Goal: Transaction & Acquisition: Book appointment/travel/reservation

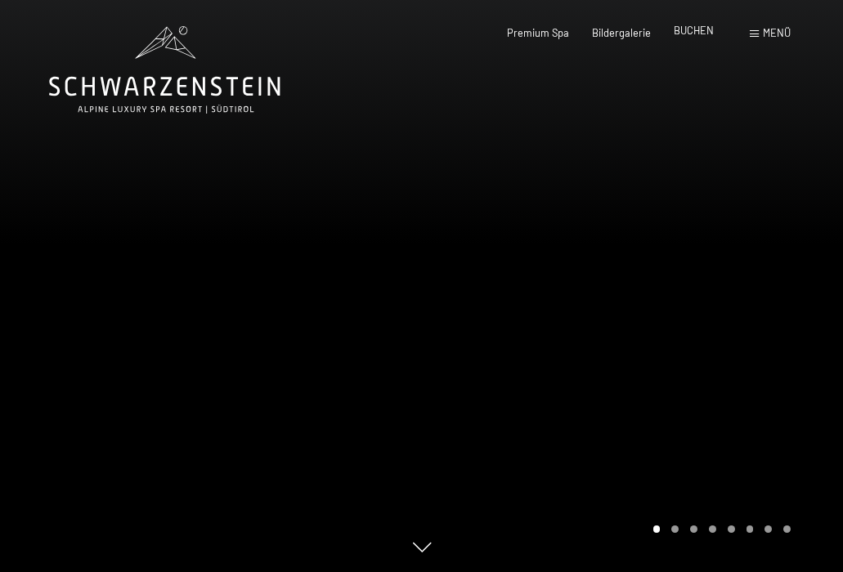
click at [690, 31] on span "BUCHEN" at bounding box center [694, 30] width 40 height 13
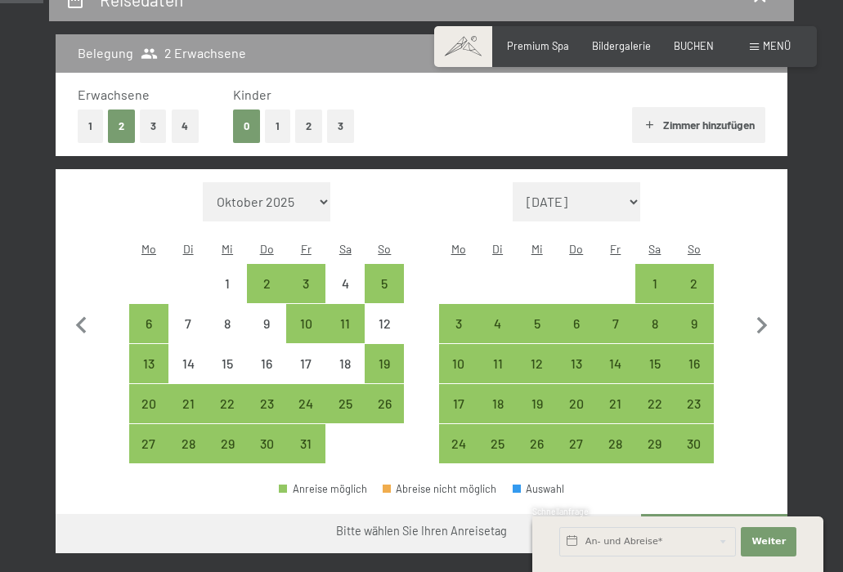
scroll to position [281, 0]
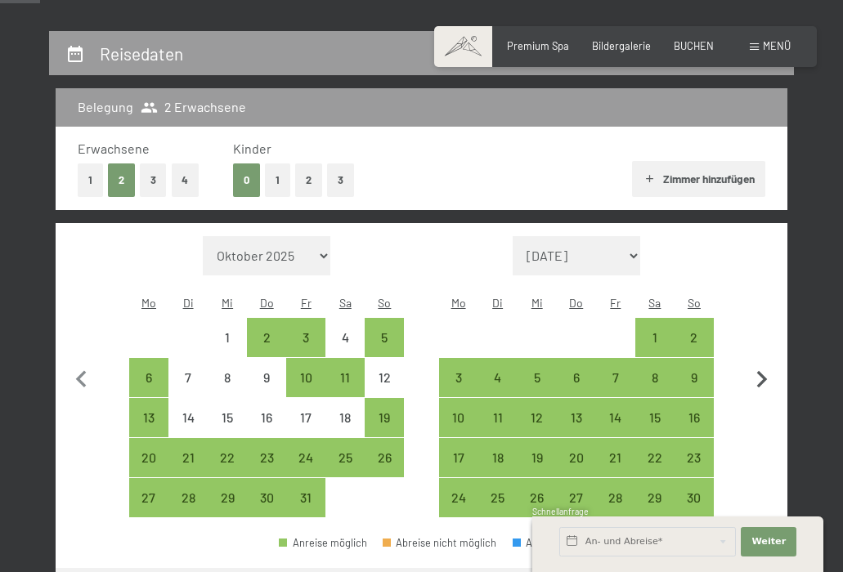
click at [764, 371] on icon "button" at bounding box center [761, 379] width 11 height 17
select select "2025-11-01"
select select "2025-12-01"
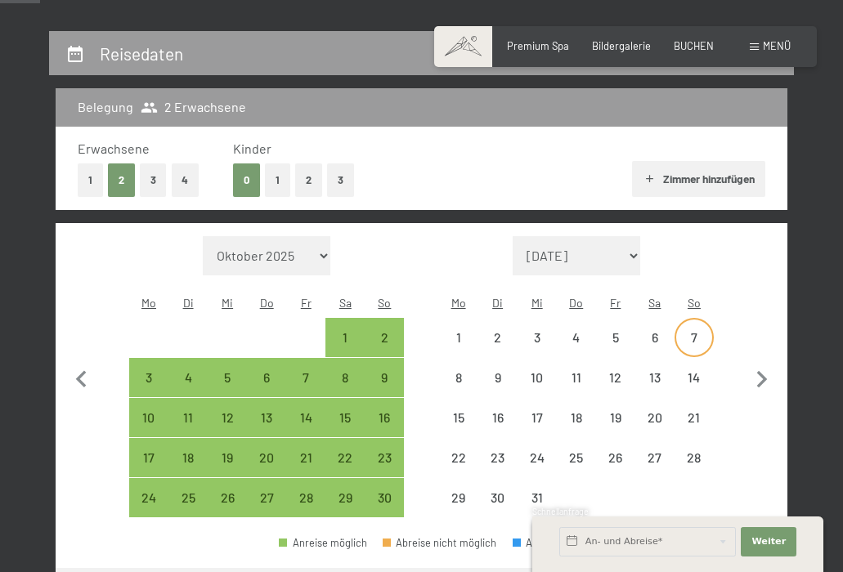
select select "2025-11-01"
select select "2025-12-01"
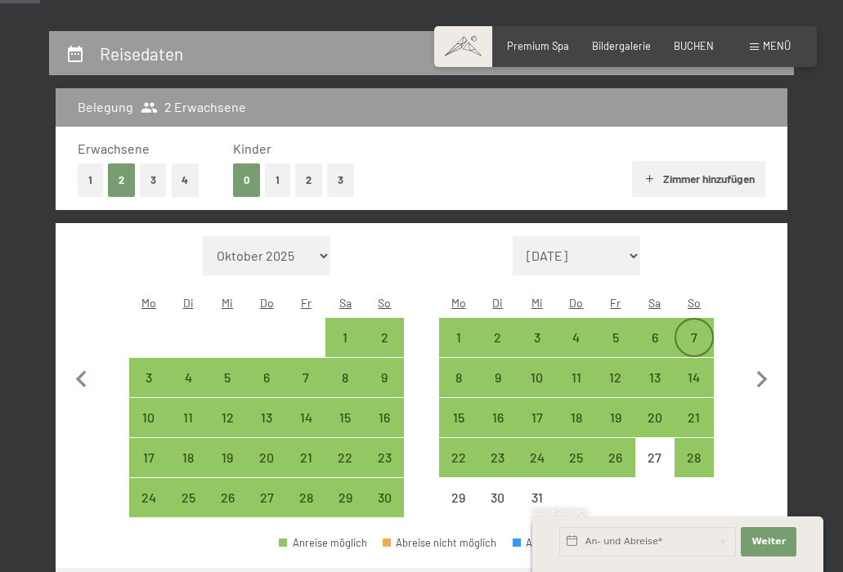
click at [698, 331] on div "7" at bounding box center [694, 349] width 36 height 36
select select "2025-11-01"
select select "2025-12-01"
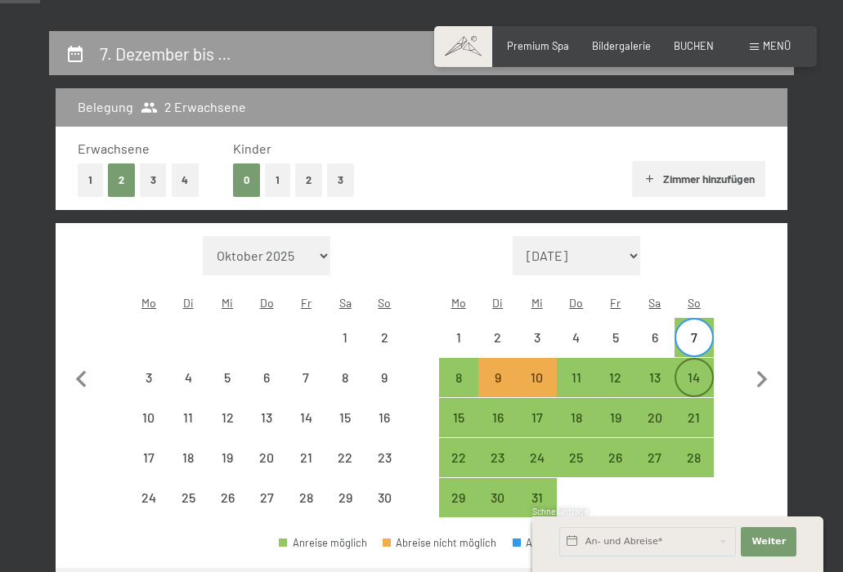
click at [703, 371] on div "14" at bounding box center [694, 389] width 36 height 36
select select "2025-11-01"
select select "2025-12-01"
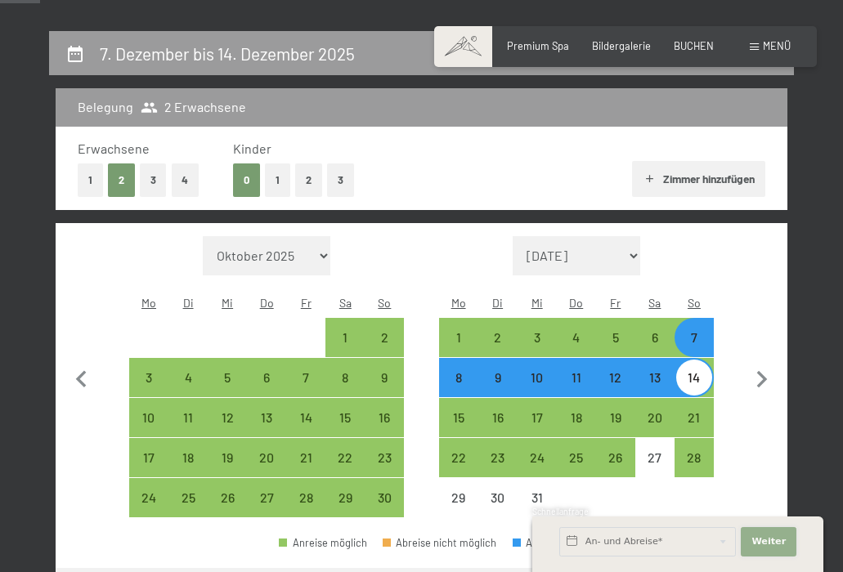
click at [773, 540] on span "Weiter" at bounding box center [768, 542] width 34 height 13
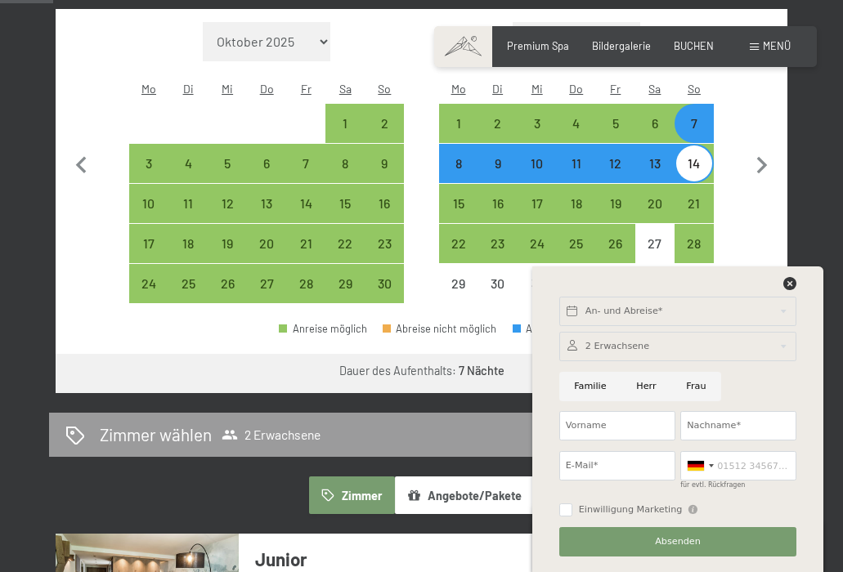
scroll to position [497, 0]
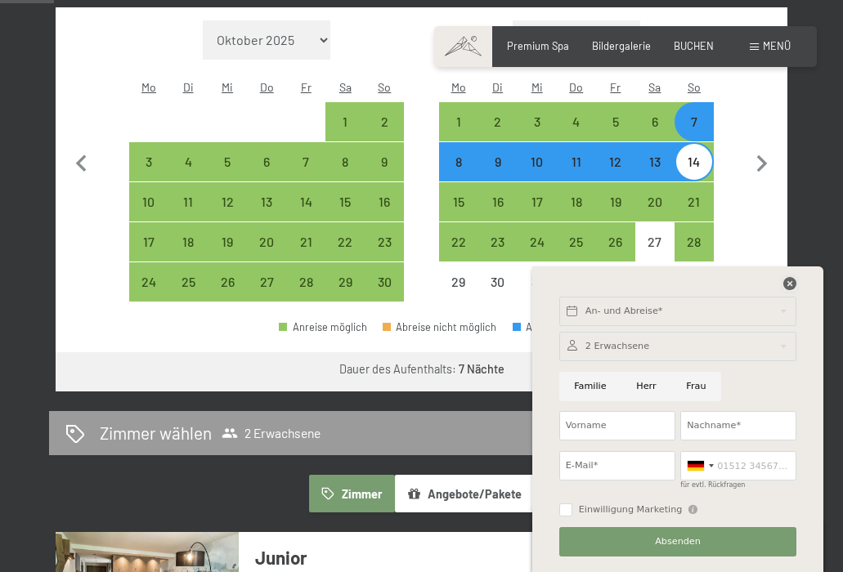
click at [791, 279] on icon at bounding box center [789, 283] width 13 height 13
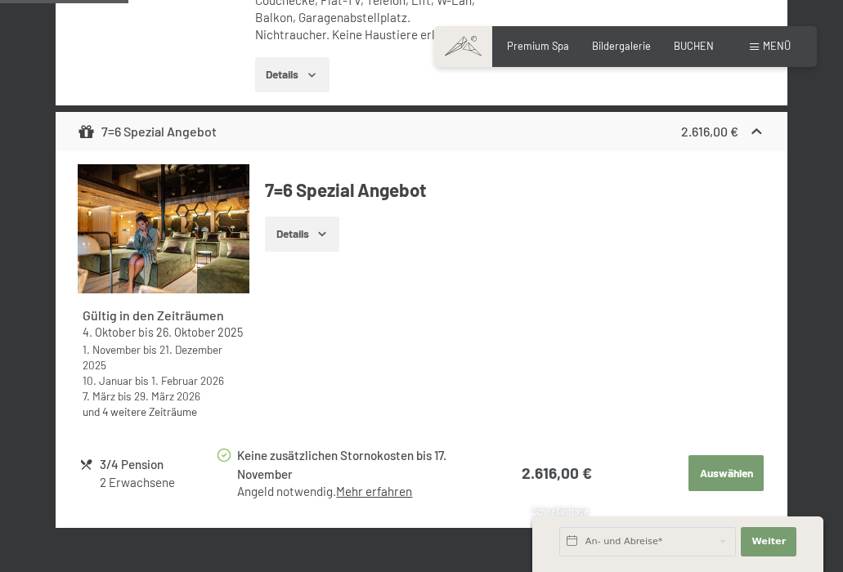
scroll to position [1186, 0]
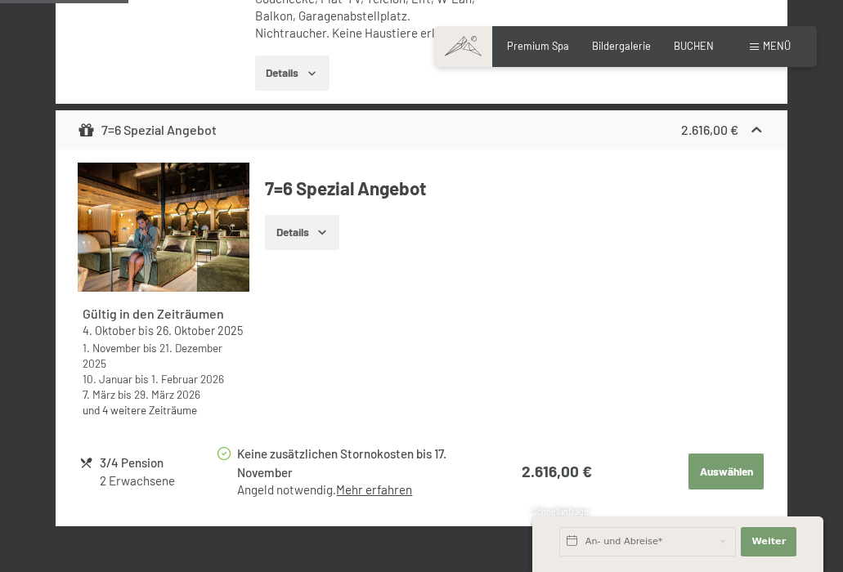
click at [325, 226] on icon "button" at bounding box center [322, 232] width 13 height 13
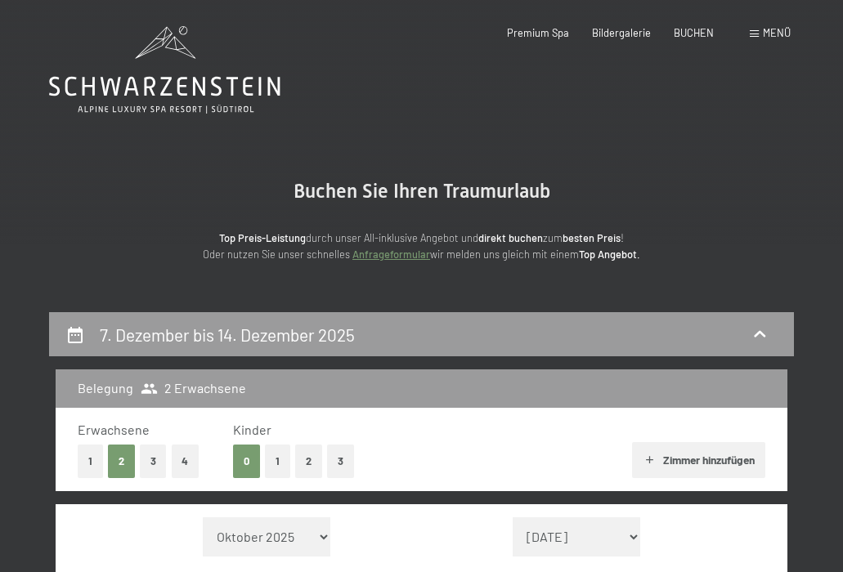
scroll to position [0, 0]
